Goal: Obtain resource: Obtain resource

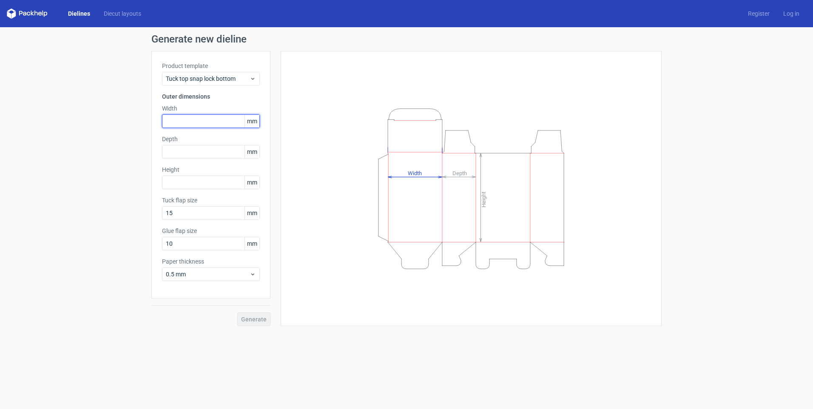
click at [195, 125] on input "text" at bounding box center [211, 121] width 98 height 14
type input "104"
type input "45"
type input "140"
click at [259, 324] on button "Generate" at bounding box center [253, 320] width 33 height 14
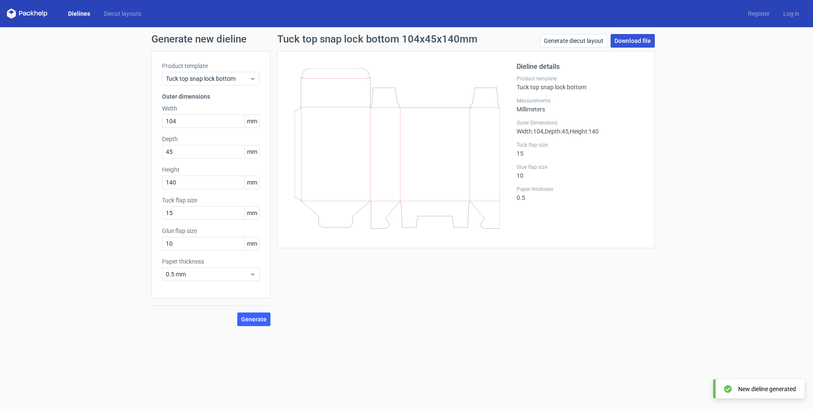
click at [640, 45] on link "Download file" at bounding box center [633, 41] width 44 height 14
click at [77, 14] on link "Dielines" at bounding box center [79, 13] width 36 height 9
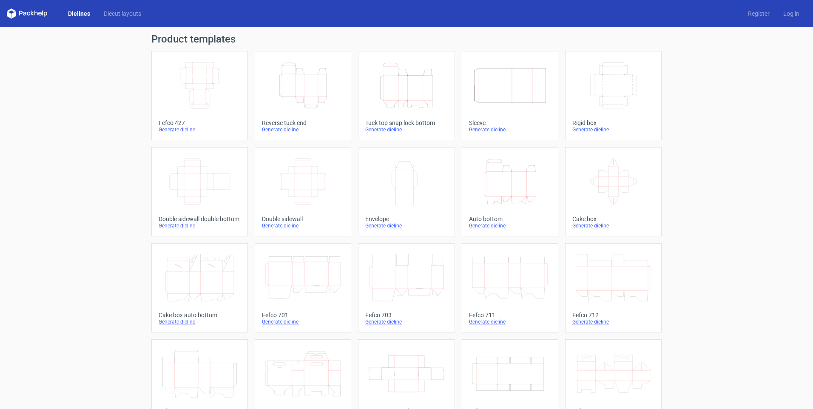
click at [301, 107] on icon "Height Depth Width" at bounding box center [302, 86] width 75 height 48
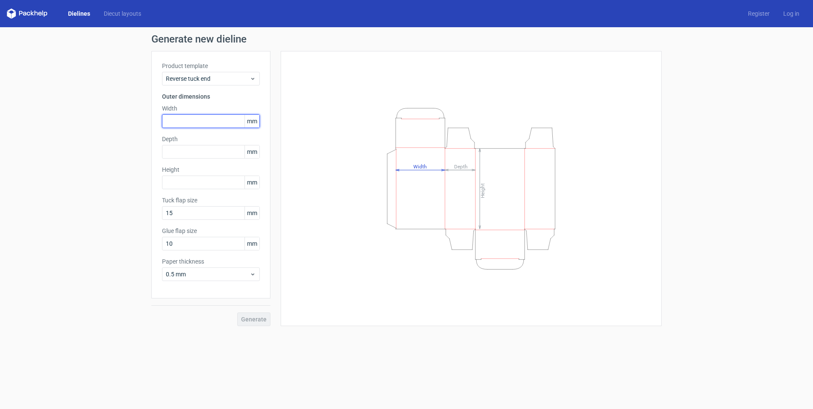
click at [219, 120] on input "text" at bounding box center [211, 121] width 98 height 14
drag, startPoint x: 219, startPoint y: 120, endPoint x: 173, endPoint y: 120, distance: 46.4
click at [173, 120] on input "104" at bounding box center [211, 121] width 98 height 14
click at [194, 117] on input "104" at bounding box center [211, 121] width 98 height 14
drag, startPoint x: 196, startPoint y: 121, endPoint x: 136, endPoint y: 122, distance: 60.0
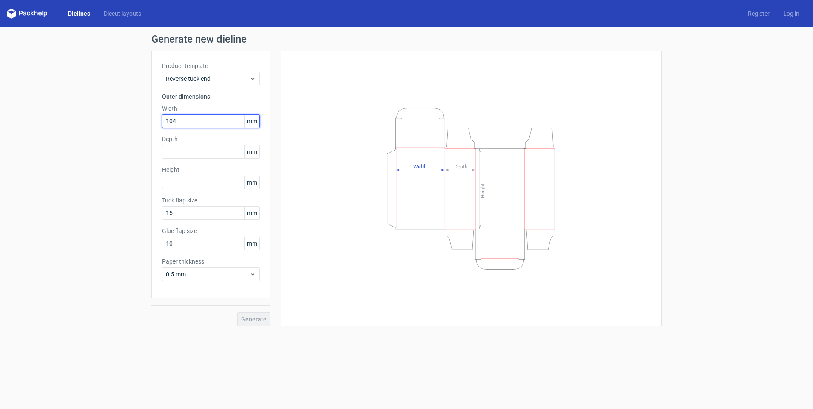
click at [138, 121] on div "Generate new dieline Product template Reverse tuck end Outer dimensions Width 1…" at bounding box center [406, 180] width 813 height 306
type input "106"
type input "45"
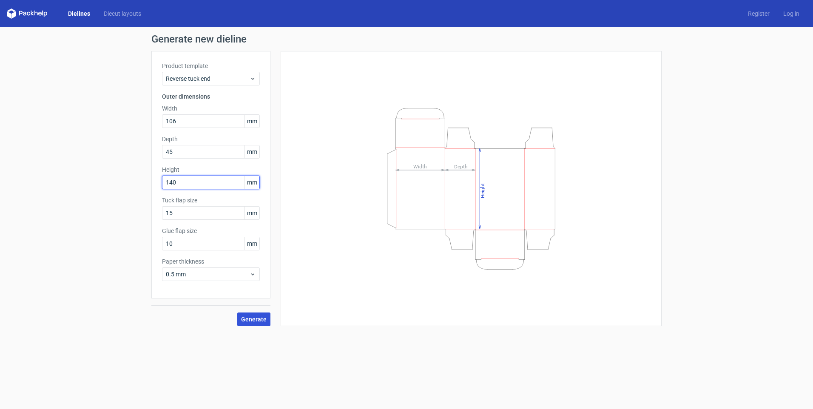
type input "140"
click at [257, 319] on span "Generate" at bounding box center [254, 319] width 26 height 6
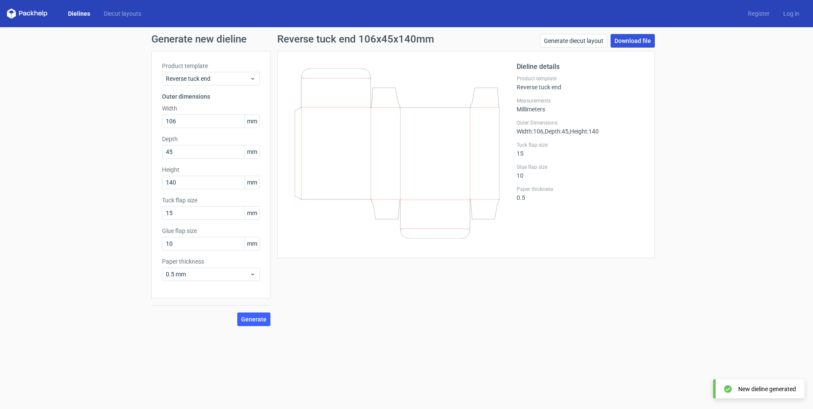
click at [626, 40] on link "Download file" at bounding box center [633, 41] width 44 height 14
drag, startPoint x: 186, startPoint y: 127, endPoint x: 38, endPoint y: 131, distance: 148.1
click at [41, 131] on div "Generate new dieline Product template Reverse tuck end Outer dimensions Width 1…" at bounding box center [406, 180] width 813 height 306
type input "175"
type input "2"
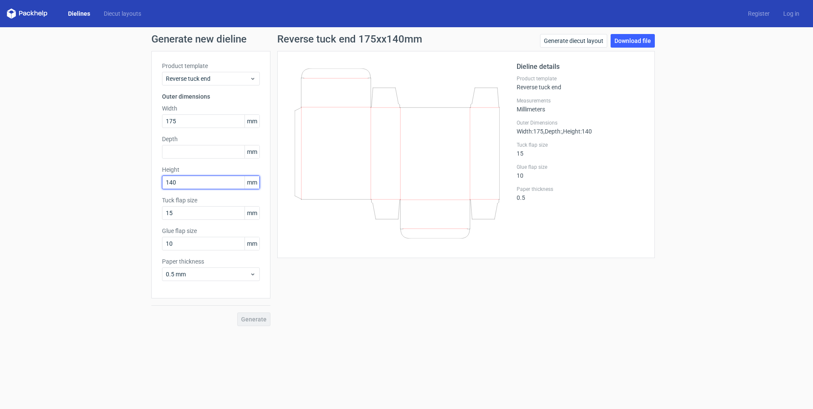
drag, startPoint x: 198, startPoint y: 185, endPoint x: 72, endPoint y: 185, distance: 125.9
click at [72, 185] on div "Generate new dieline Product template Reverse tuck end Outer dimensions Width 1…" at bounding box center [406, 180] width 813 height 306
type input "222"
click at [177, 150] on input "text" at bounding box center [211, 152] width 98 height 14
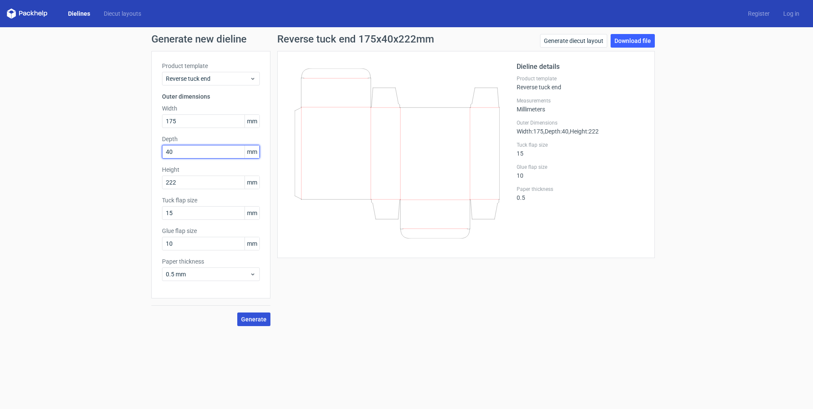
type input "40"
click at [258, 319] on span "Generate" at bounding box center [254, 319] width 26 height 6
click at [627, 45] on link "Download file" at bounding box center [633, 41] width 44 height 14
